Goal: Task Accomplishment & Management: Use online tool/utility

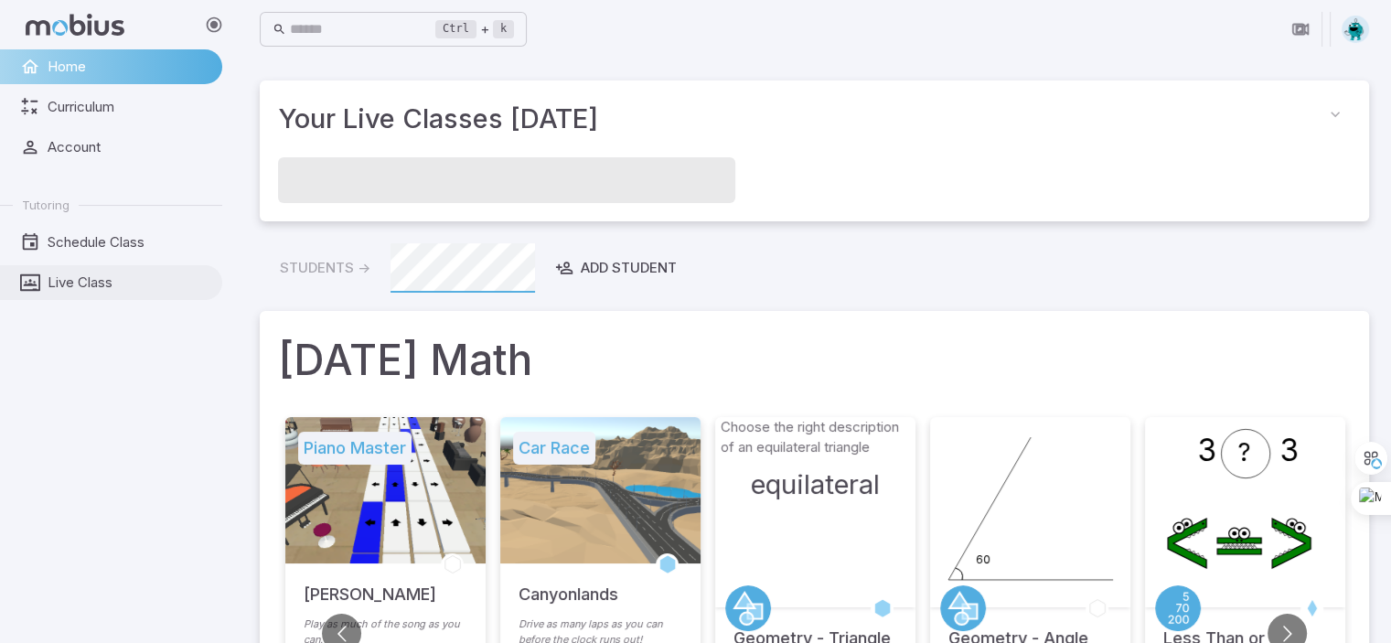
click at [113, 295] on link "Live Class" at bounding box center [111, 282] width 222 height 35
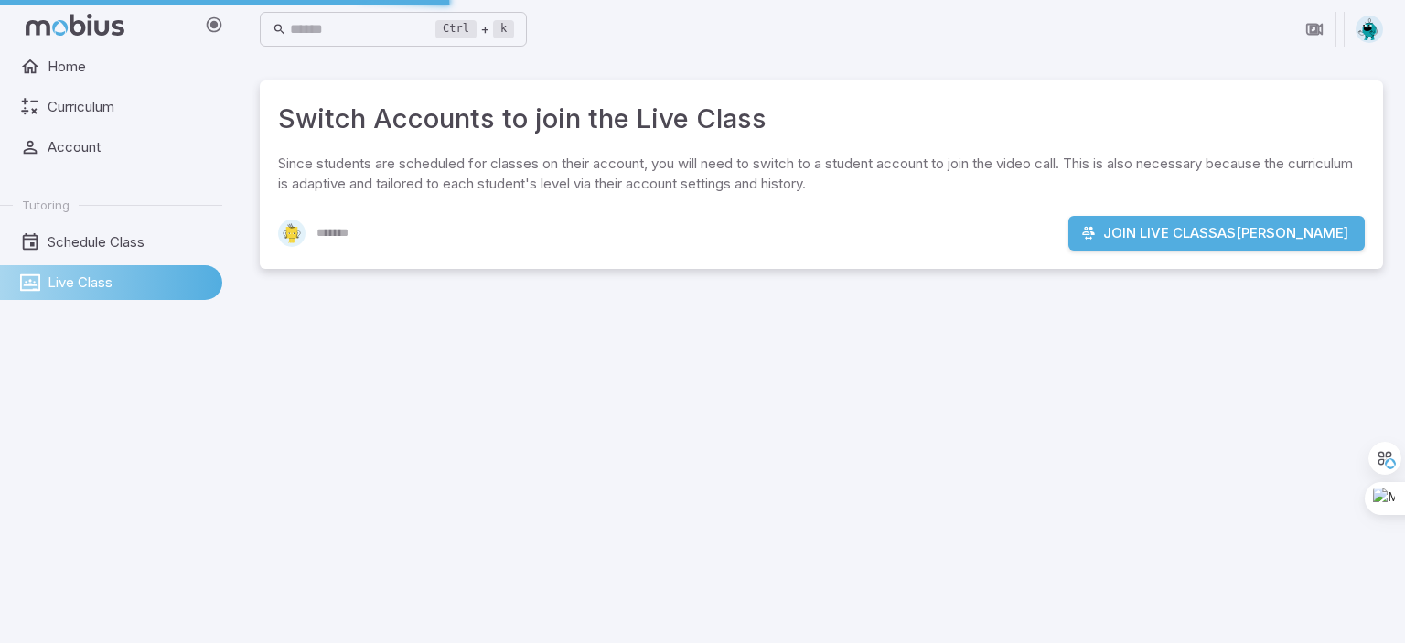
click at [500, 171] on p "Since students are scheduled for classes on their account, you will need to swi…" at bounding box center [821, 174] width 1087 height 40
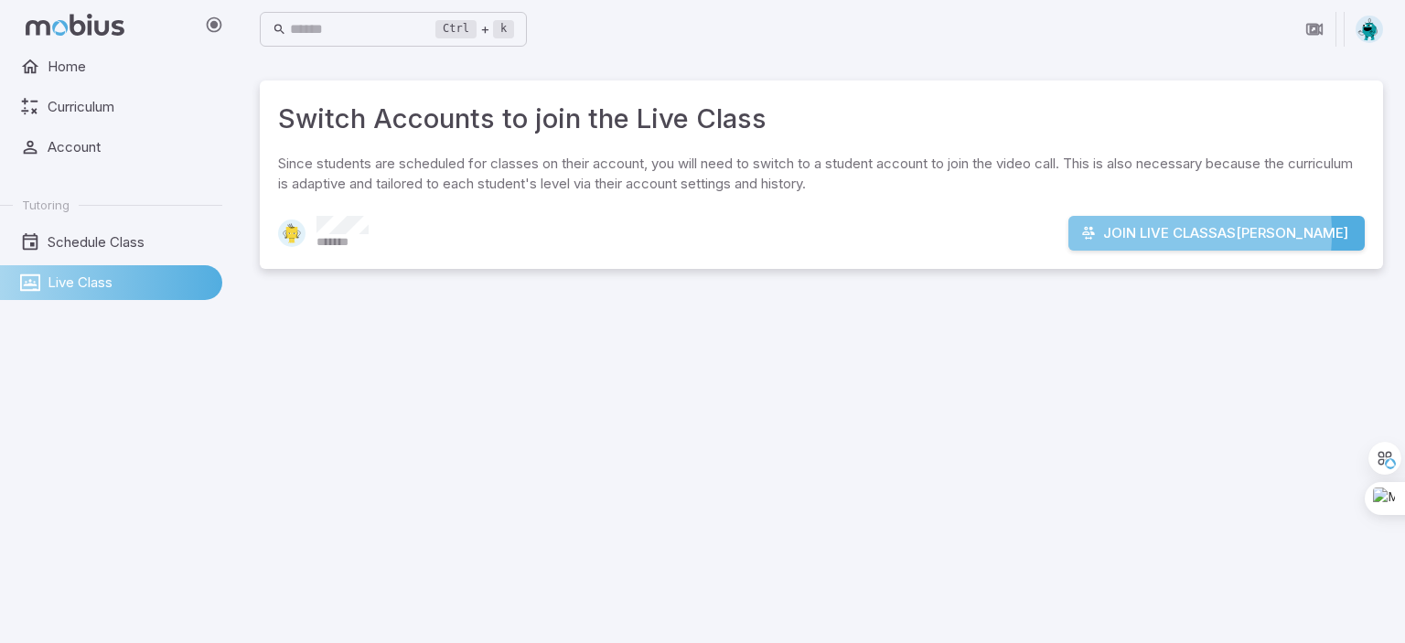
click at [1148, 233] on button "Join Live Class as [PERSON_NAME]" at bounding box center [1217, 233] width 296 height 35
